Goal: Task Accomplishment & Management: Complete application form

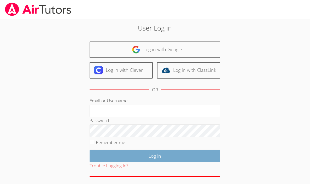
type input "[PERSON_NAME][EMAIL_ADDRESS][PERSON_NAME][DOMAIN_NAME]"
click at [138, 156] on input "Log in" at bounding box center [155, 156] width 131 height 12
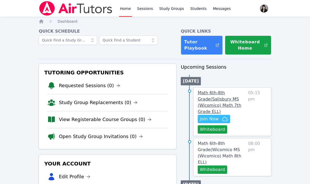
click at [224, 92] on span "Math 6th-8th Grade ( [GEOGRAPHIC_DATA] (Wicomico) Math 7th Grade ELL )" at bounding box center [219, 102] width 43 height 24
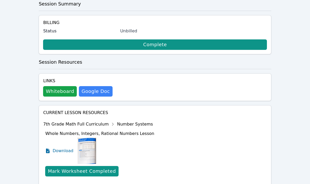
scroll to position [229, 0]
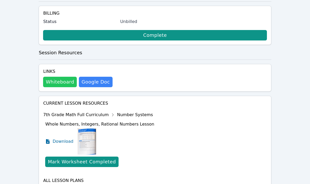
click at [68, 77] on button "Whiteboard" at bounding box center [60, 82] width 34 height 10
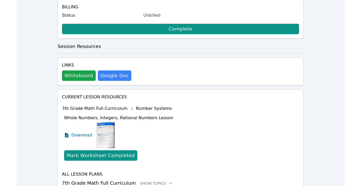
scroll to position [0, 0]
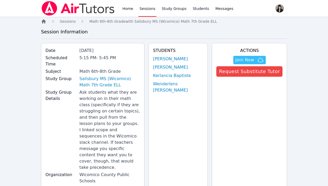
click at [43, 19] on icon "Breadcrumb" at bounding box center [43, 21] width 5 height 5
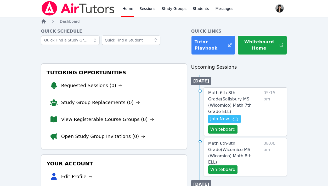
click at [44, 22] on icon "Breadcrumb" at bounding box center [43, 21] width 5 height 5
click at [44, 22] on icon "Breadcrumb" at bounding box center [44, 21] width 4 height 4
click at [214, 116] on span "Join Now" at bounding box center [219, 119] width 19 height 6
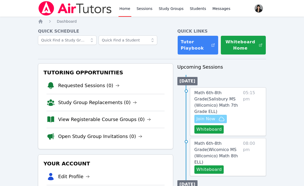
click at [207, 119] on span "Join Now" at bounding box center [205, 119] width 19 height 6
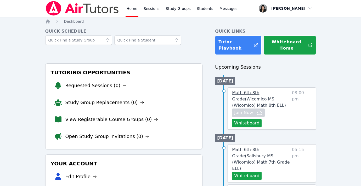
click at [251, 93] on span "Math 6th-8th Grade ( Wicomico MS (Wicomico) Math 8th ELL )" at bounding box center [259, 99] width 54 height 18
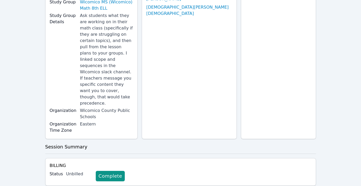
scroll to position [97, 0]
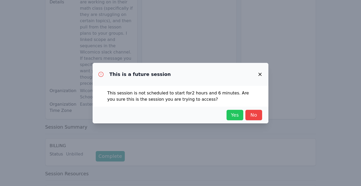
click at [231, 113] on span "Yes" at bounding box center [234, 115] width 11 height 7
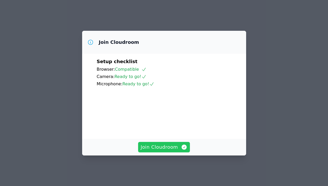
click at [166, 148] on span "Join Cloudroom" at bounding box center [164, 147] width 47 height 7
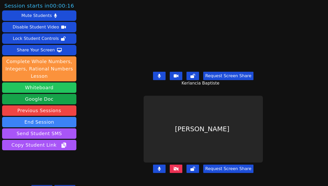
click at [46, 89] on button "Whiteboard" at bounding box center [39, 88] width 74 height 10
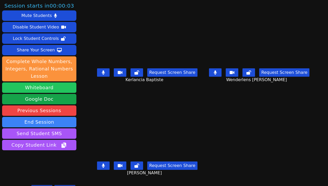
click at [39, 88] on button "Whiteboard" at bounding box center [39, 88] width 74 height 10
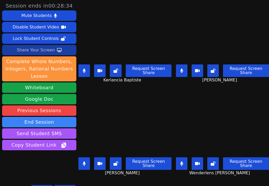
click at [48, 51] on div "Share Your Screen" at bounding box center [36, 50] width 38 height 8
click at [82, 164] on button at bounding box center [83, 164] width 11 height 13
click at [184, 165] on button at bounding box center [181, 164] width 11 height 13
click at [182, 72] on icon at bounding box center [181, 71] width 3 height 4
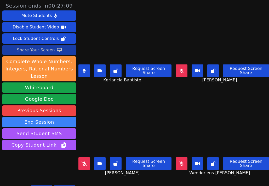
click at [182, 72] on icon at bounding box center [181, 71] width 5 height 4
click at [185, 163] on button at bounding box center [181, 164] width 11 height 13
click at [85, 164] on icon at bounding box center [84, 164] width 5 height 4
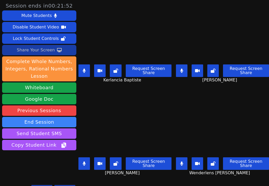
click at [54, 51] on button "Share Your Screen" at bounding box center [39, 50] width 74 height 10
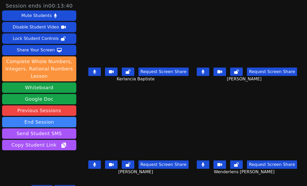
click at [95, 169] on button at bounding box center [94, 165] width 13 height 8
click at [209, 76] on button at bounding box center [203, 72] width 13 height 8
click at [96, 74] on button at bounding box center [94, 72] width 13 height 8
click at [205, 167] on icon at bounding box center [202, 165] width 3 height 4
click at [95, 167] on button at bounding box center [94, 165] width 13 height 8
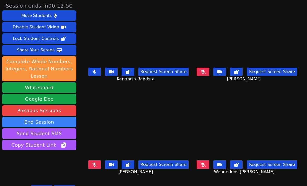
click at [93, 74] on icon at bounding box center [94, 72] width 3 height 4
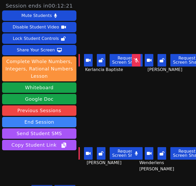
click at [79, 154] on button at bounding box center [75, 153] width 9 height 13
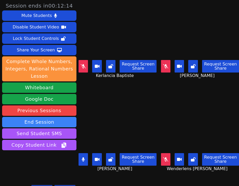
click at [83, 160] on icon at bounding box center [83, 160] width 3 height 4
click at [167, 159] on icon at bounding box center [165, 160] width 5 height 4
click at [162, 68] on button at bounding box center [165, 66] width 9 height 13
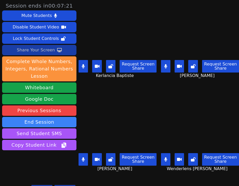
click at [41, 51] on div "Share Your Screen" at bounding box center [36, 50] width 38 height 8
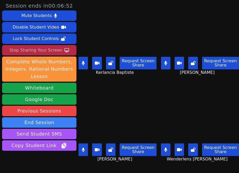
click at [46, 53] on div "Stop Sharing Your Screen" at bounding box center [35, 50] width 53 height 8
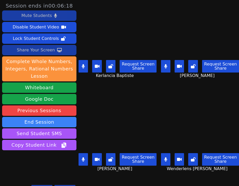
click at [46, 18] on div "Mute Students" at bounding box center [36, 15] width 30 height 8
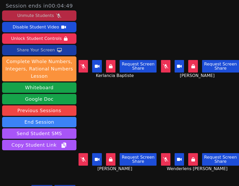
click at [51, 49] on div "Share Your Screen" at bounding box center [36, 50] width 38 height 8
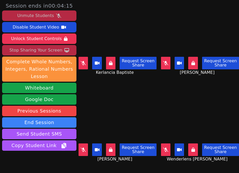
click at [45, 14] on div "Unmute Students" at bounding box center [35, 15] width 37 height 8
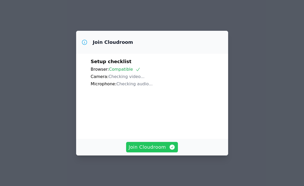
click at [160, 150] on span "Join Cloudroom" at bounding box center [152, 147] width 47 height 7
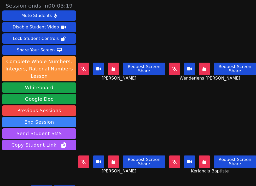
click at [86, 67] on icon at bounding box center [83, 69] width 5 height 4
click at [174, 69] on icon at bounding box center [174, 69] width 5 height 4
click at [84, 159] on button at bounding box center [83, 162] width 11 height 13
click at [179, 160] on button at bounding box center [174, 162] width 11 height 13
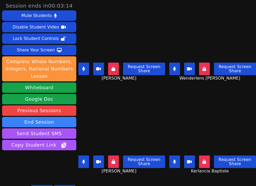
click at [42, 52] on div "Share Your Screen" at bounding box center [36, 50] width 38 height 8
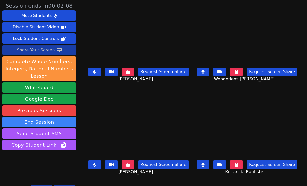
click at [126, 74] on icon at bounding box center [128, 72] width 4 height 4
click at [127, 166] on icon at bounding box center [128, 165] width 4 height 4
click at [238, 74] on icon at bounding box center [237, 72] width 4 height 4
click at [243, 166] on button at bounding box center [236, 165] width 13 height 8
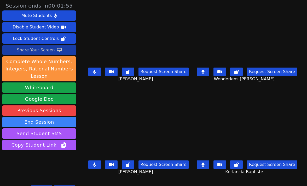
click at [93, 74] on icon at bounding box center [94, 72] width 3 height 4
click at [93, 165] on icon at bounding box center [94, 165] width 3 height 4
click at [206, 168] on button at bounding box center [203, 165] width 13 height 8
click at [205, 72] on icon at bounding box center [203, 72] width 3 height 4
click at [92, 73] on icon at bounding box center [94, 72] width 5 height 4
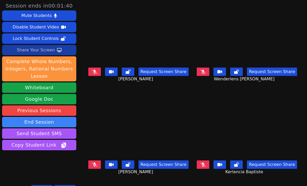
click at [206, 73] on icon at bounding box center [202, 72] width 5 height 4
click at [209, 169] on button at bounding box center [203, 165] width 13 height 8
click at [95, 166] on icon at bounding box center [94, 165] width 5 height 4
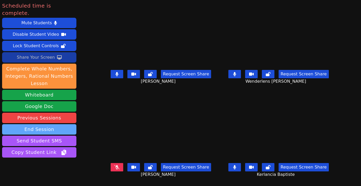
click at [36, 124] on button "End Session" at bounding box center [39, 129] width 74 height 10
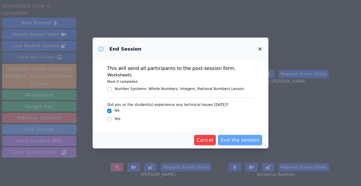
click at [247, 142] on span "End the session" at bounding box center [239, 140] width 39 height 7
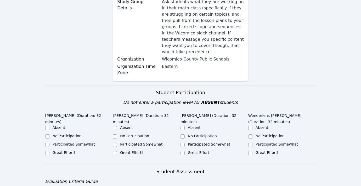
scroll to position [98, 0]
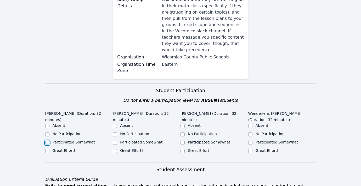
click at [47, 142] on input "Participated Somewhat" at bounding box center [47, 143] width 4 height 4
checkbox input "true"
click at [114, 151] on input "Great Effort!" at bounding box center [115, 151] width 4 height 4
checkbox input "true"
click at [183, 141] on input "Participated Somewhat" at bounding box center [182, 143] width 4 height 4
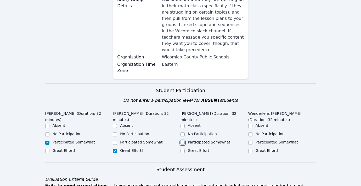
checkbox input "true"
click at [251, 151] on input "Great Effort!" at bounding box center [250, 151] width 4 height 4
checkbox input "true"
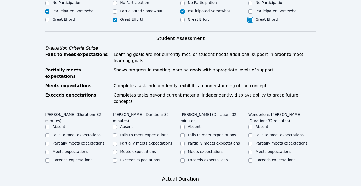
scroll to position [270, 0]
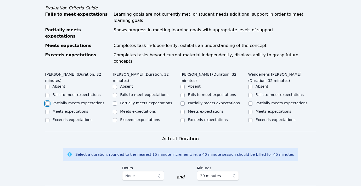
click at [48, 102] on input "Partially meets expectations" at bounding box center [47, 104] width 4 height 4
checkbox input "true"
click at [115, 110] on input "Meets expectations" at bounding box center [115, 112] width 4 height 4
checkbox input "true"
click at [182, 110] on input "Meets expectations" at bounding box center [182, 112] width 4 height 4
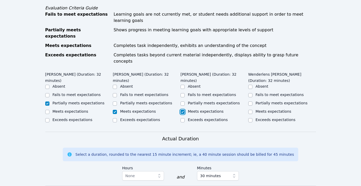
checkbox input "true"
click at [252, 110] on input "Meets expectations" at bounding box center [250, 112] width 4 height 4
checkbox input "true"
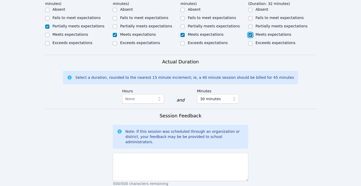
scroll to position [357, 0]
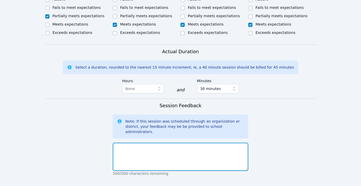
click at [191, 143] on textarea at bounding box center [180, 157] width 135 height 28
drag, startPoint x: 145, startPoint y: 123, endPoint x: 205, endPoint y: 123, distance: 59.3
click at [205, 143] on textarea "The students did better participating today" at bounding box center [180, 157] width 135 height 28
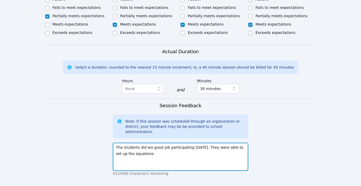
click at [122, 143] on textarea "The students did wa good job participating today. They were able to set up the …" at bounding box center [180, 157] width 135 height 28
click at [144, 143] on textarea "The students did wa good job participating today. They were able to set up equa…" at bounding box center [180, 157] width 135 height 28
click at [148, 143] on textarea "The students did wa good job participating today. They were able to set up equa…" at bounding box center [180, 157] width 135 height 28
click at [148, 143] on textarea "The students did a good job participating today. They were able to set up equat…" at bounding box center [180, 157] width 135 height 28
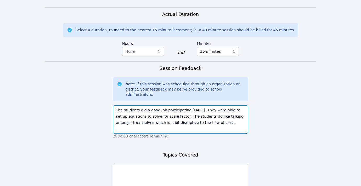
scroll to position [408, 0]
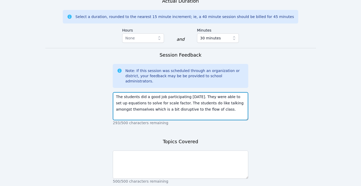
click at [214, 92] on textarea "The students did a good job participating today. They were able to set up equat…" at bounding box center [180, 106] width 135 height 28
drag, startPoint x: 220, startPoint y: 86, endPoint x: 150, endPoint y: 85, distance: 69.2
click at [150, 92] on textarea "The students did a good job participating today. They were able to set up equat…" at bounding box center [180, 106] width 135 height 28
type textarea "The students did a good job participating today. They were able to set up equat…"
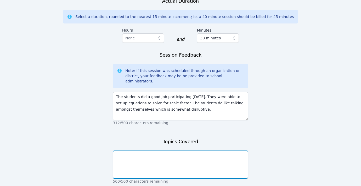
click at [148, 151] on textarea at bounding box center [180, 165] width 135 height 28
type textarea "Scale factor."
